Goal: Information Seeking & Learning: Learn about a topic

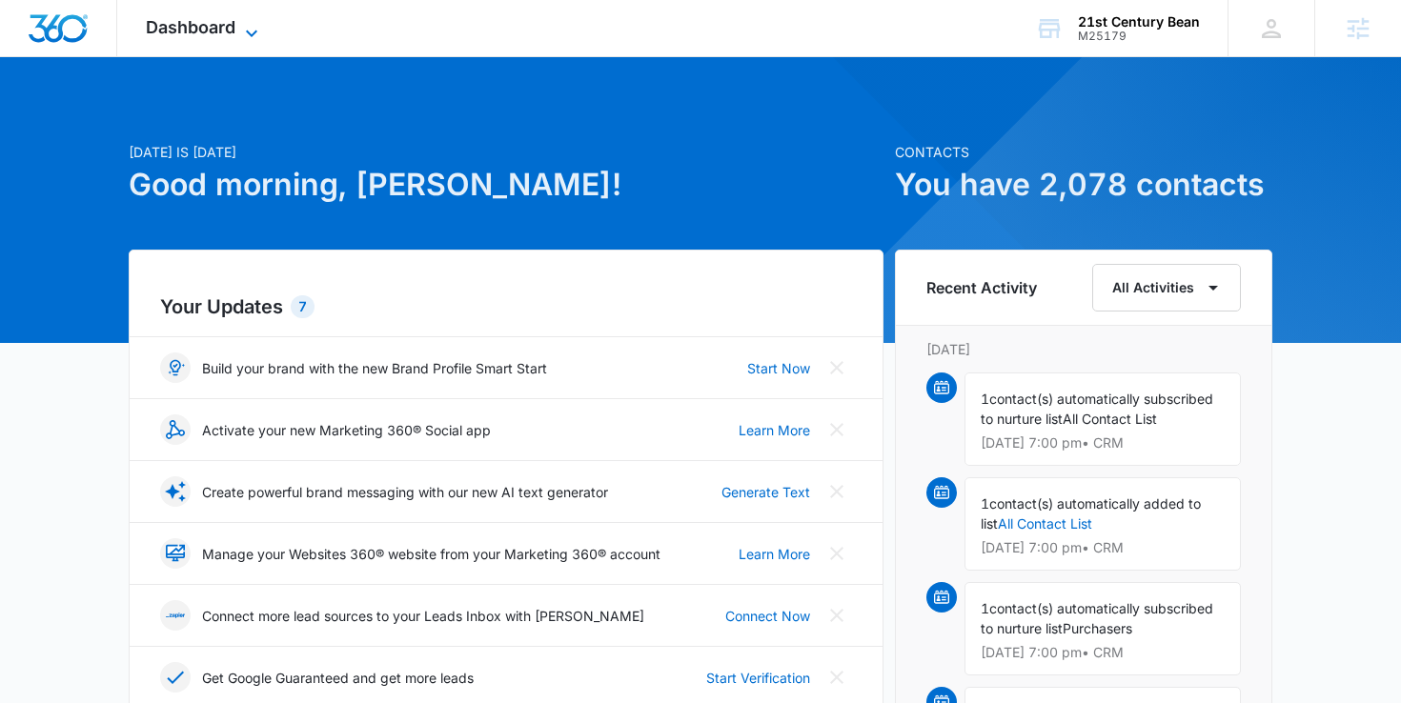
click at [223, 35] on span "Dashboard" at bounding box center [191, 27] width 90 height 20
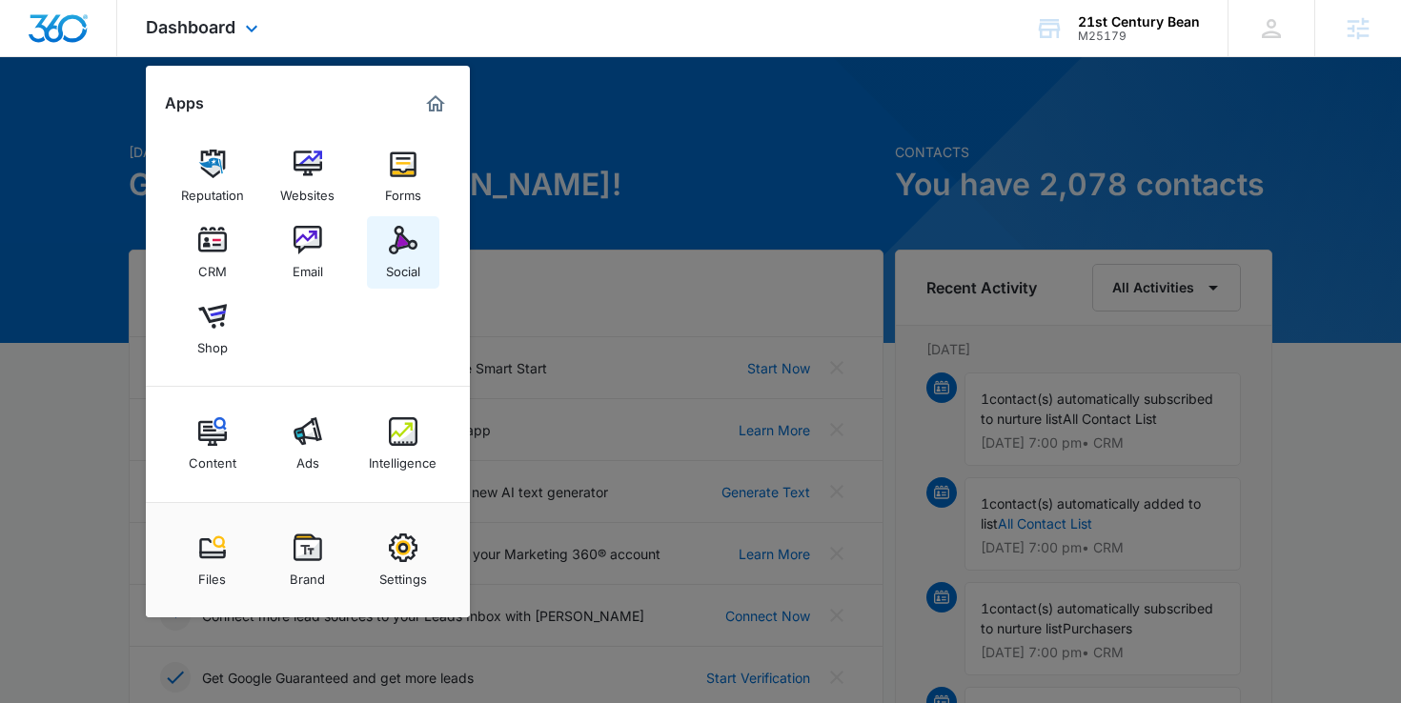
click at [397, 238] on img at bounding box center [403, 240] width 29 height 29
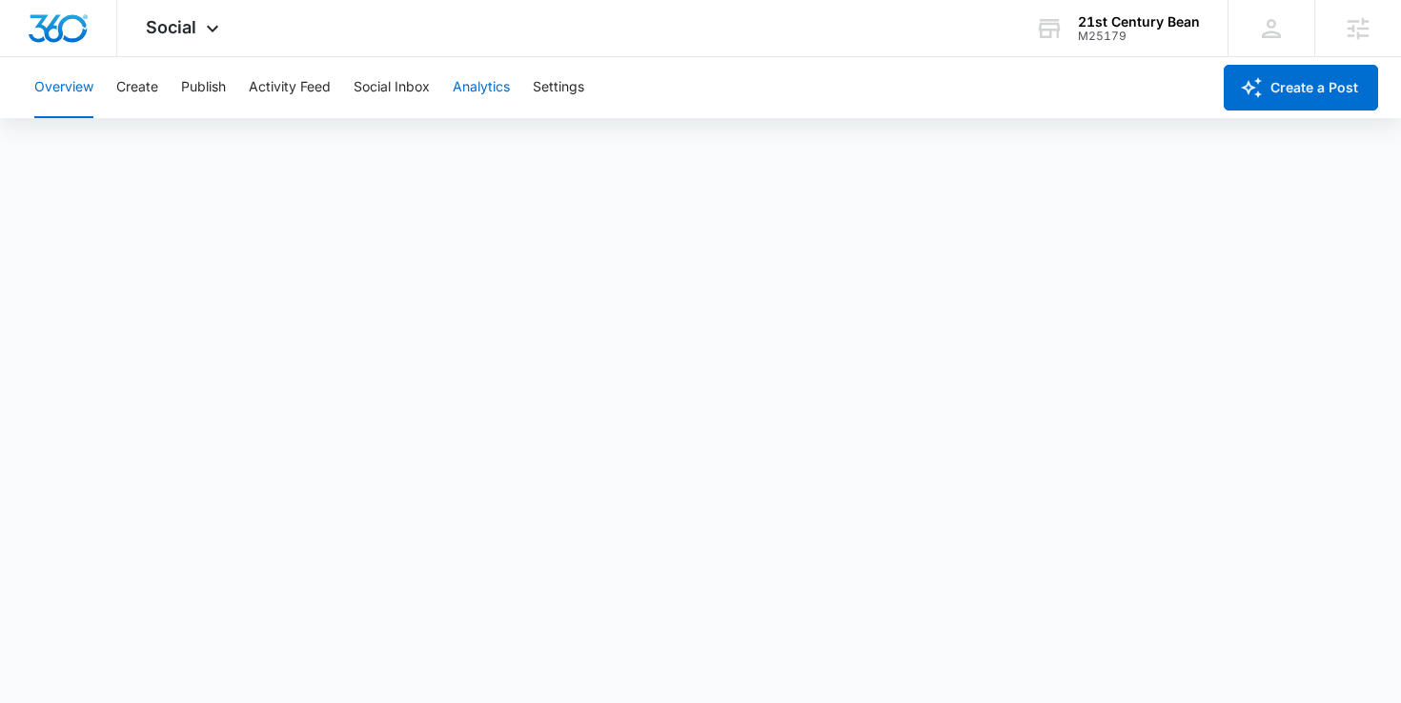
click at [483, 94] on button "Analytics" at bounding box center [481, 87] width 57 height 61
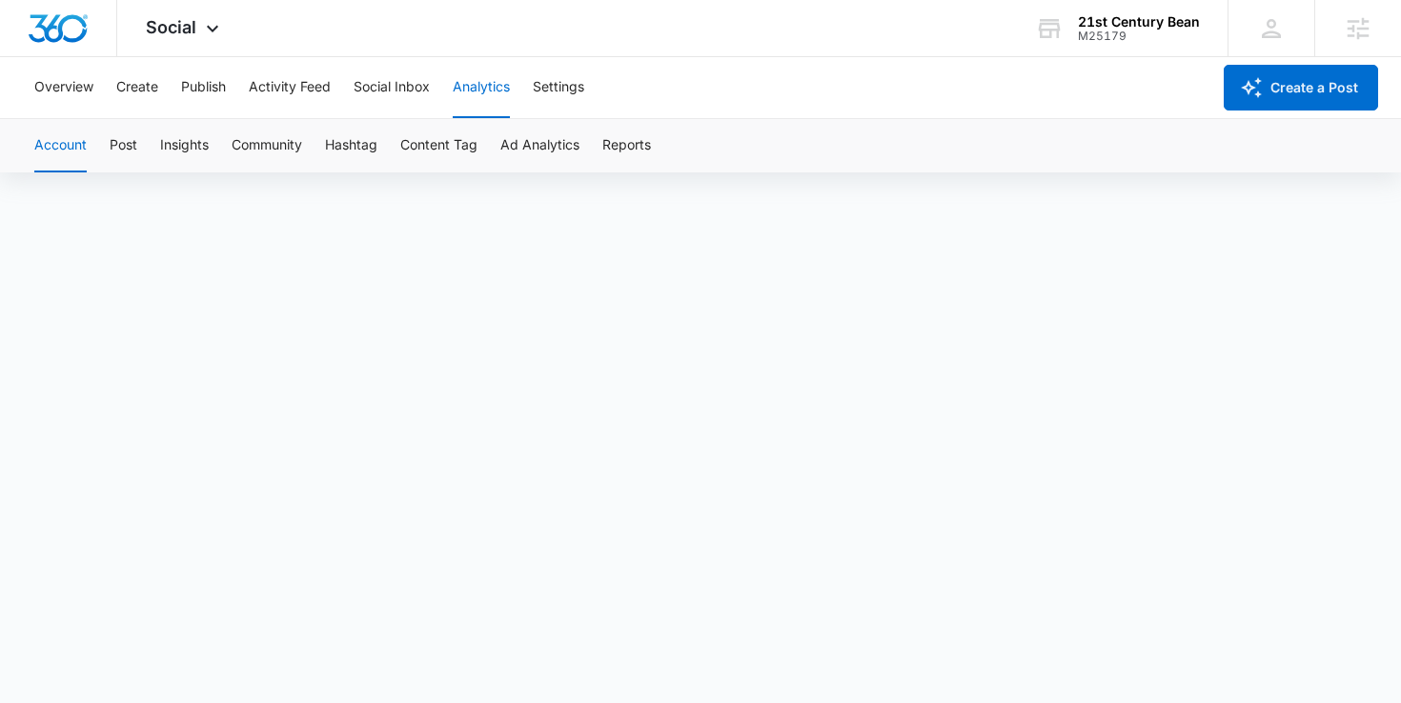
scroll to position [13, 0]
